Goal: Task Accomplishment & Management: Manage account settings

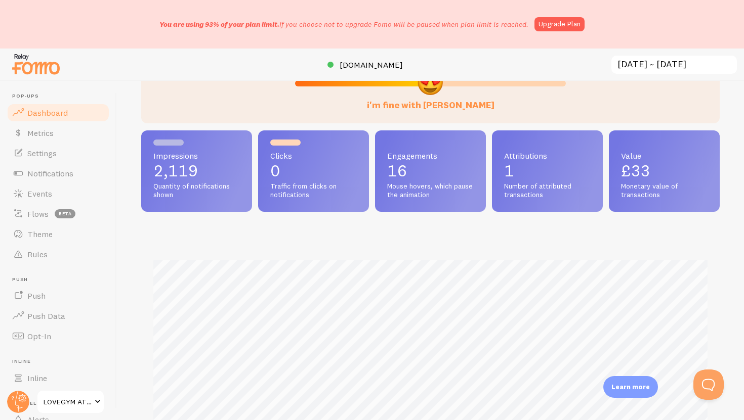
scroll to position [81, 0]
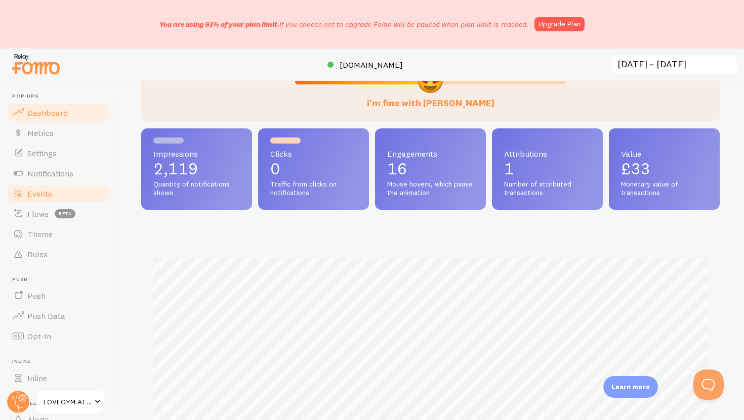
click at [51, 192] on span "Events" at bounding box center [39, 194] width 25 height 10
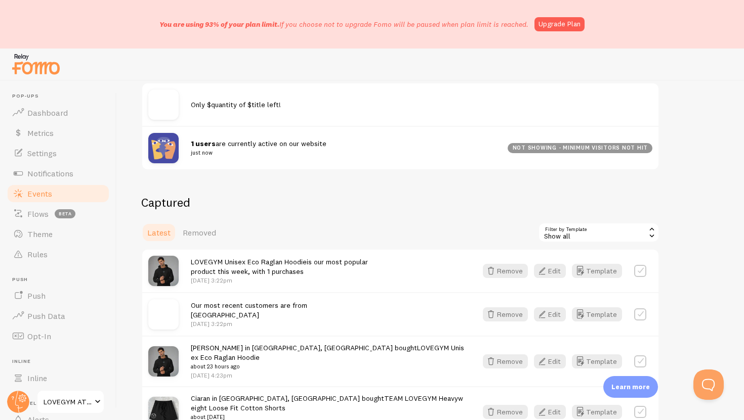
scroll to position [149, 0]
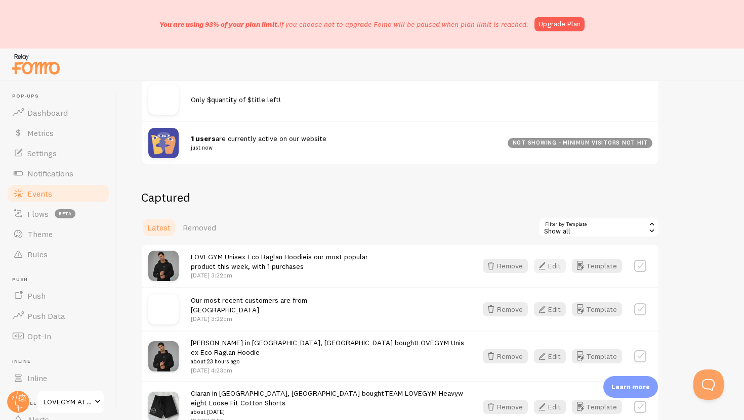
click at [559, 272] on button "Edit" at bounding box center [550, 266] width 32 height 14
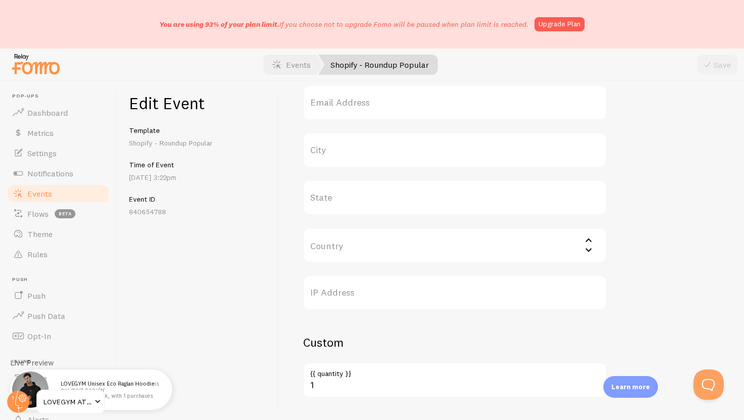
scroll to position [418, 0]
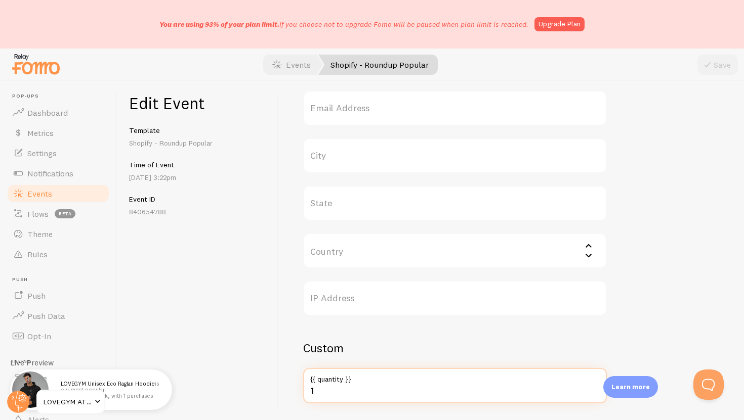
click at [323, 395] on input "1" at bounding box center [455, 385] width 304 height 35
type input "8"
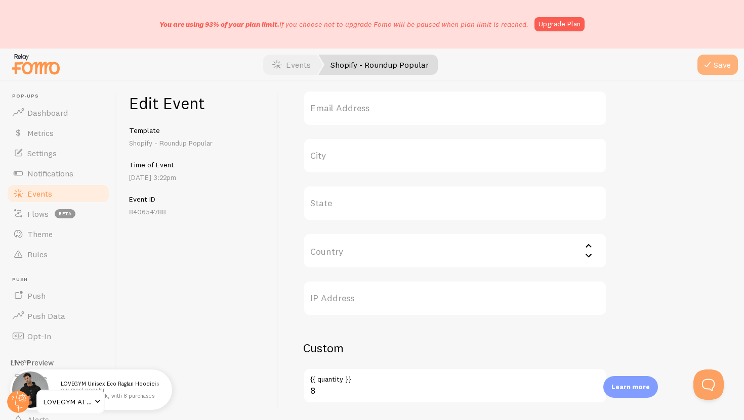
click at [709, 71] on button "Save" at bounding box center [717, 65] width 40 height 20
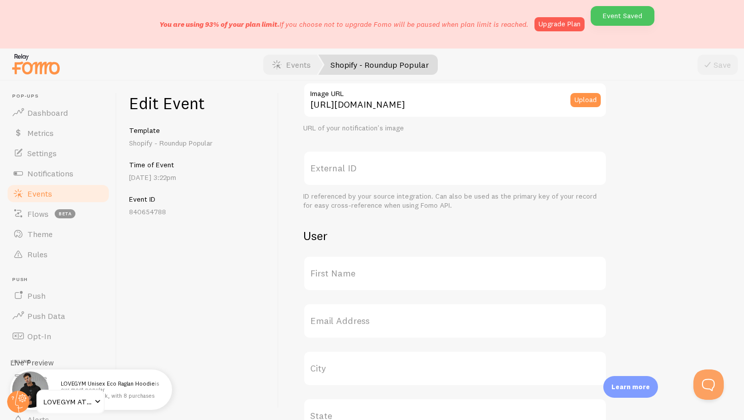
scroll to position [0, 0]
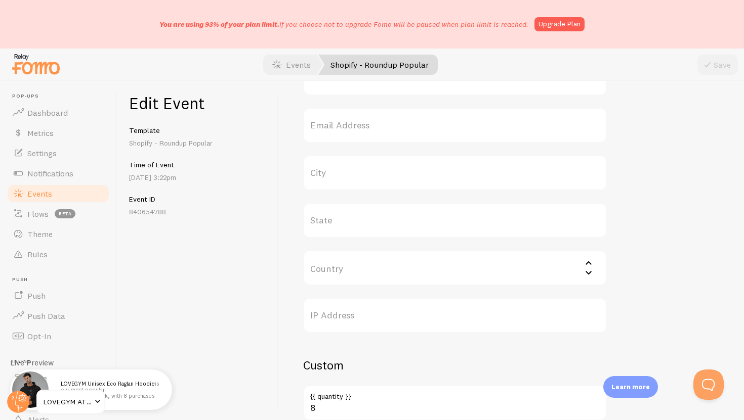
scroll to position [450, 0]
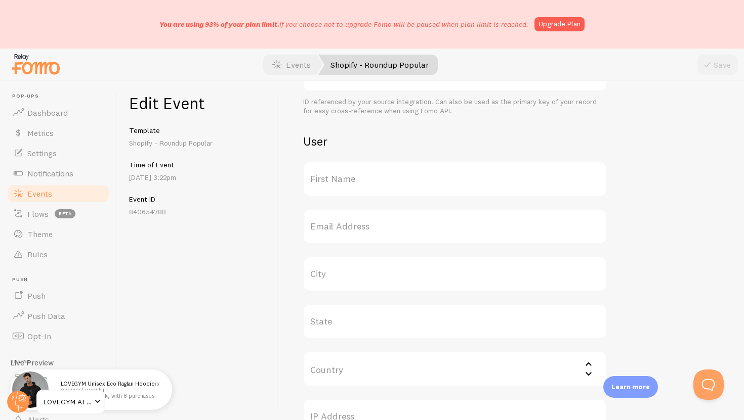
scroll to position [303, 0]
